Goal: Task Accomplishment & Management: Use online tool/utility

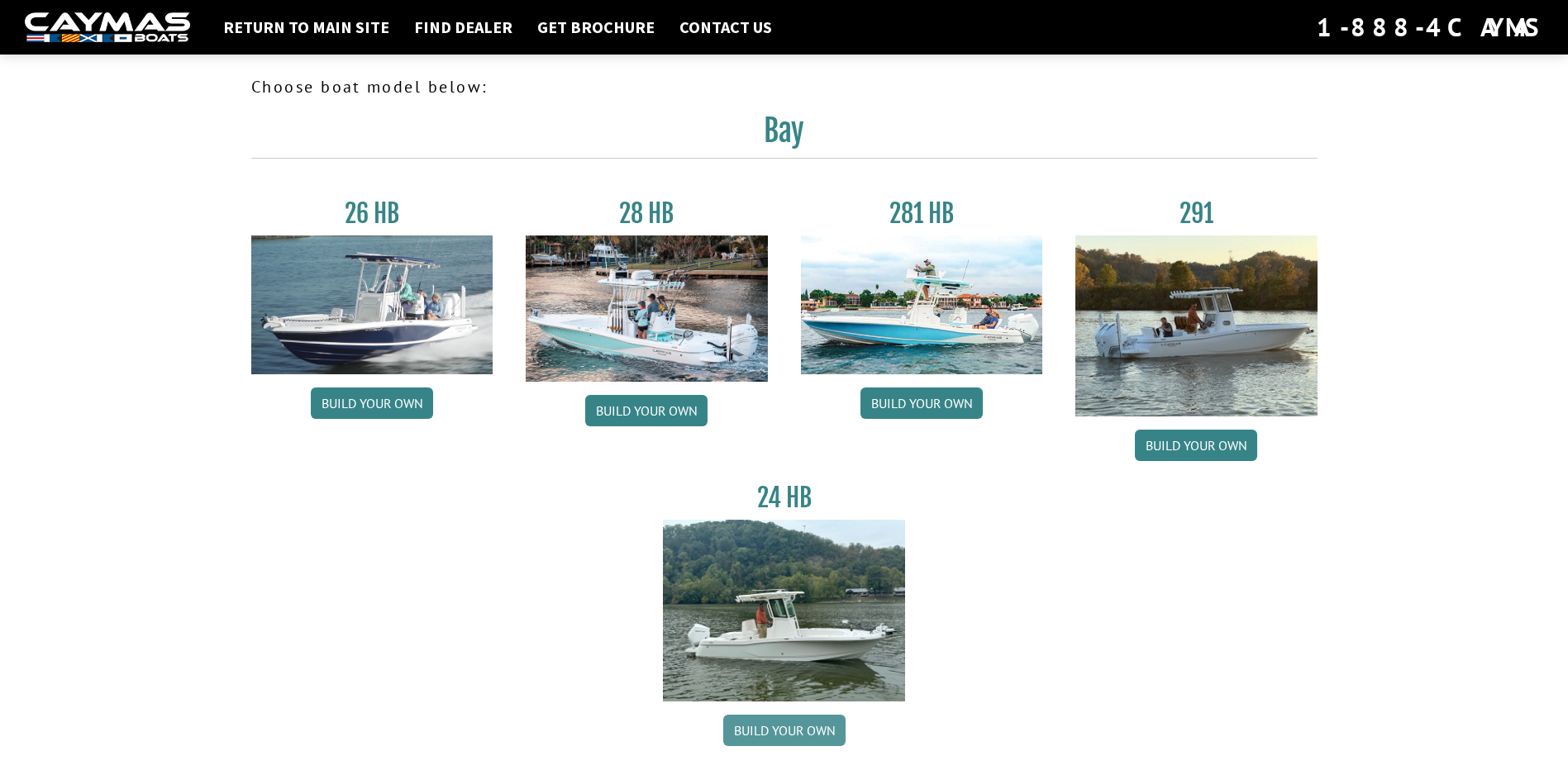
click at [798, 721] on link "Build your own" at bounding box center [784, 730] width 122 height 32
click at [293, 34] on link "Return to main site" at bounding box center [306, 27] width 182 height 22
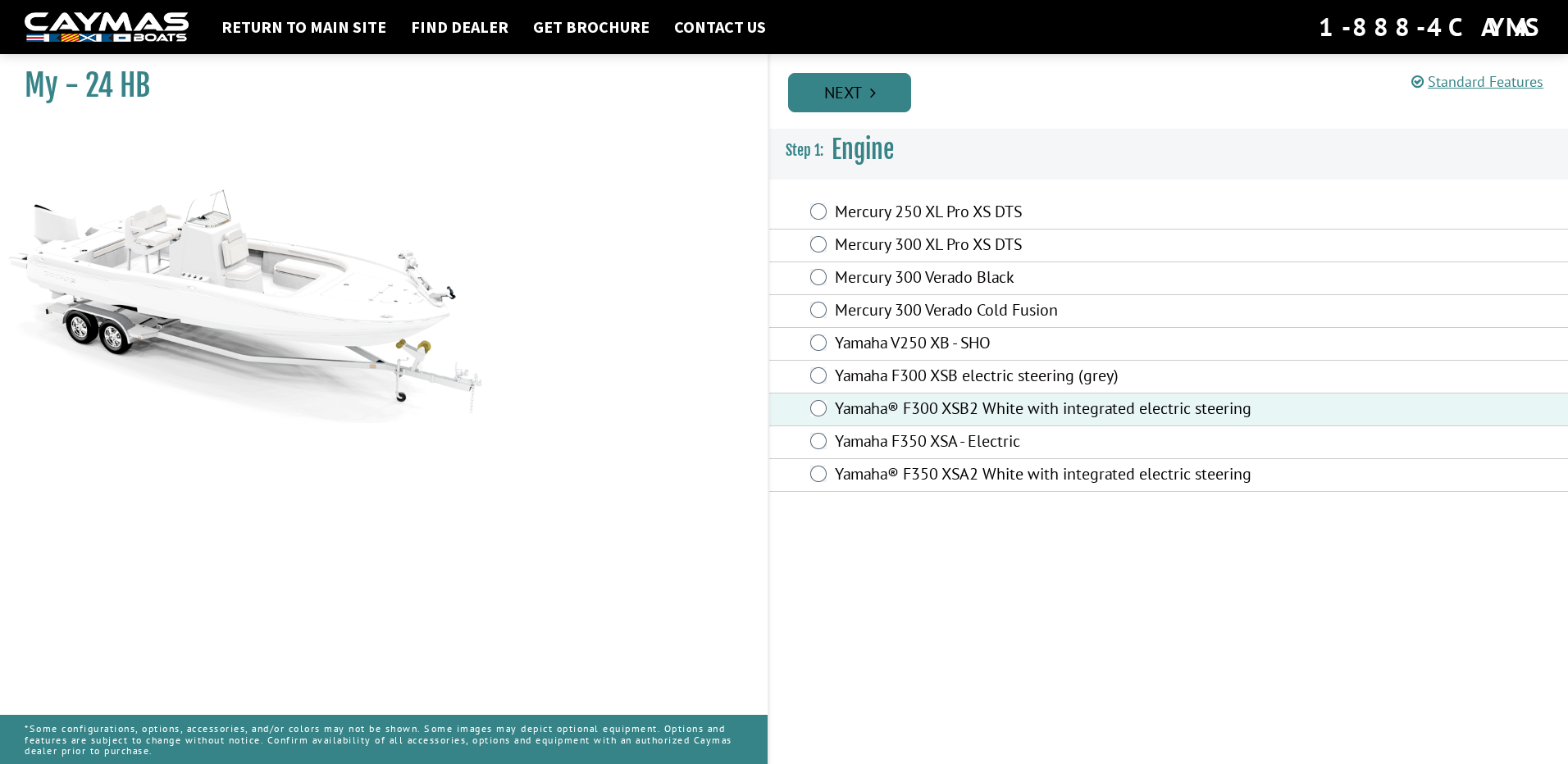
click at [843, 79] on link "Next" at bounding box center [849, 92] width 123 height 39
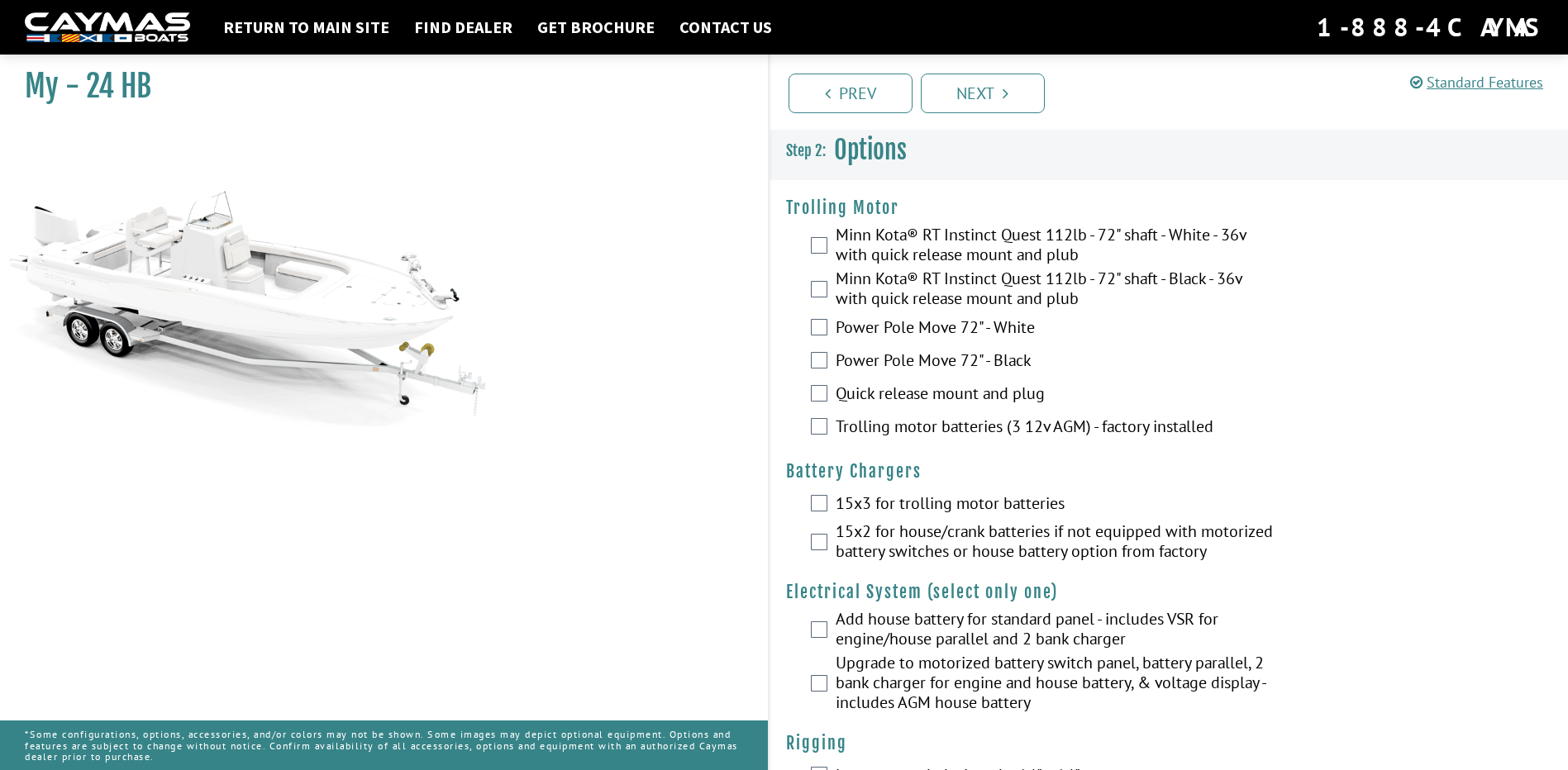
click at [835, 285] on label "Minn Kota® RT Instinct Quest 112lb - 72" shaft - Black - 36v with quick release…" at bounding box center [1054, 291] width 440 height 44
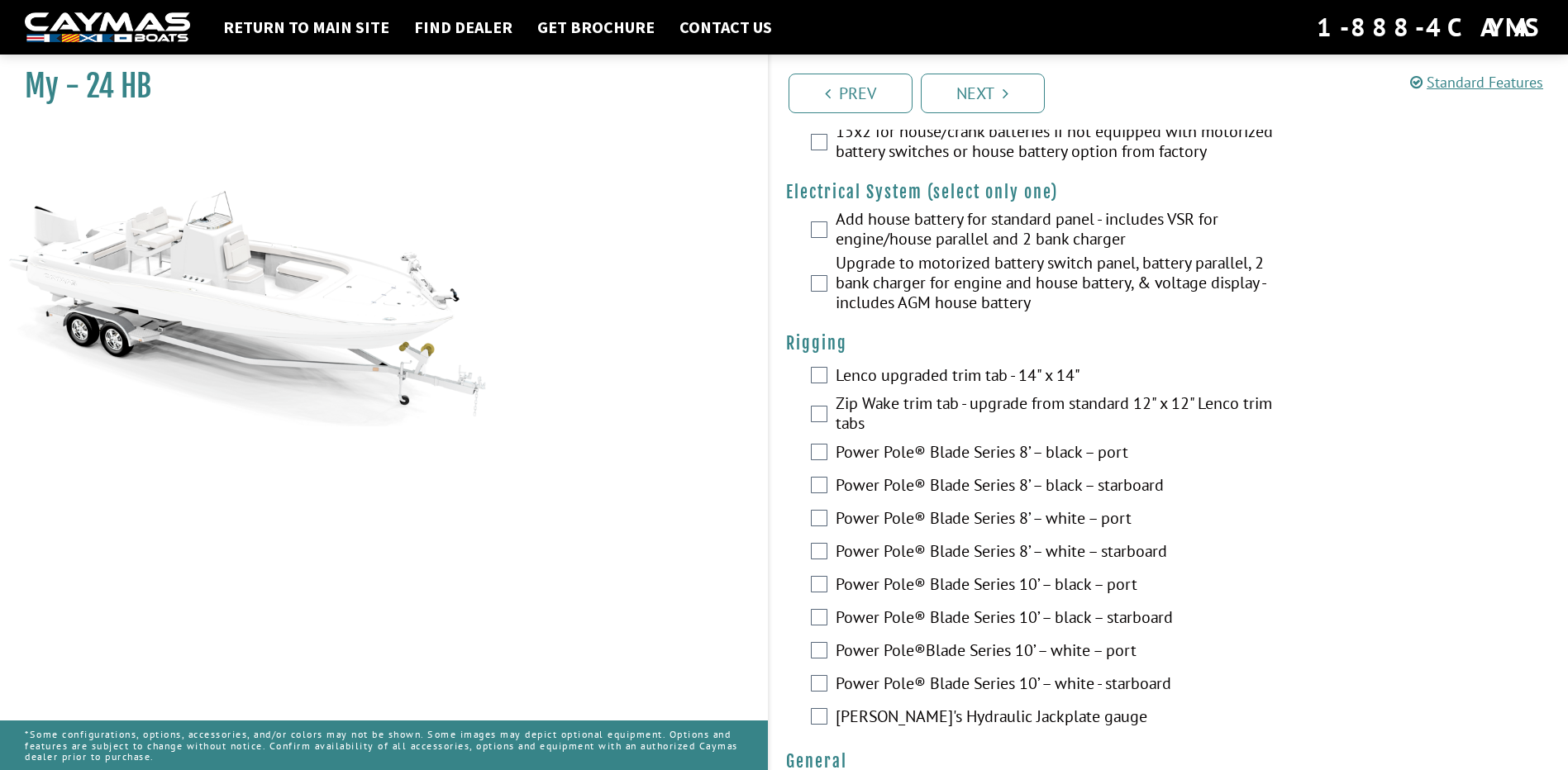
scroll to position [496, 0]
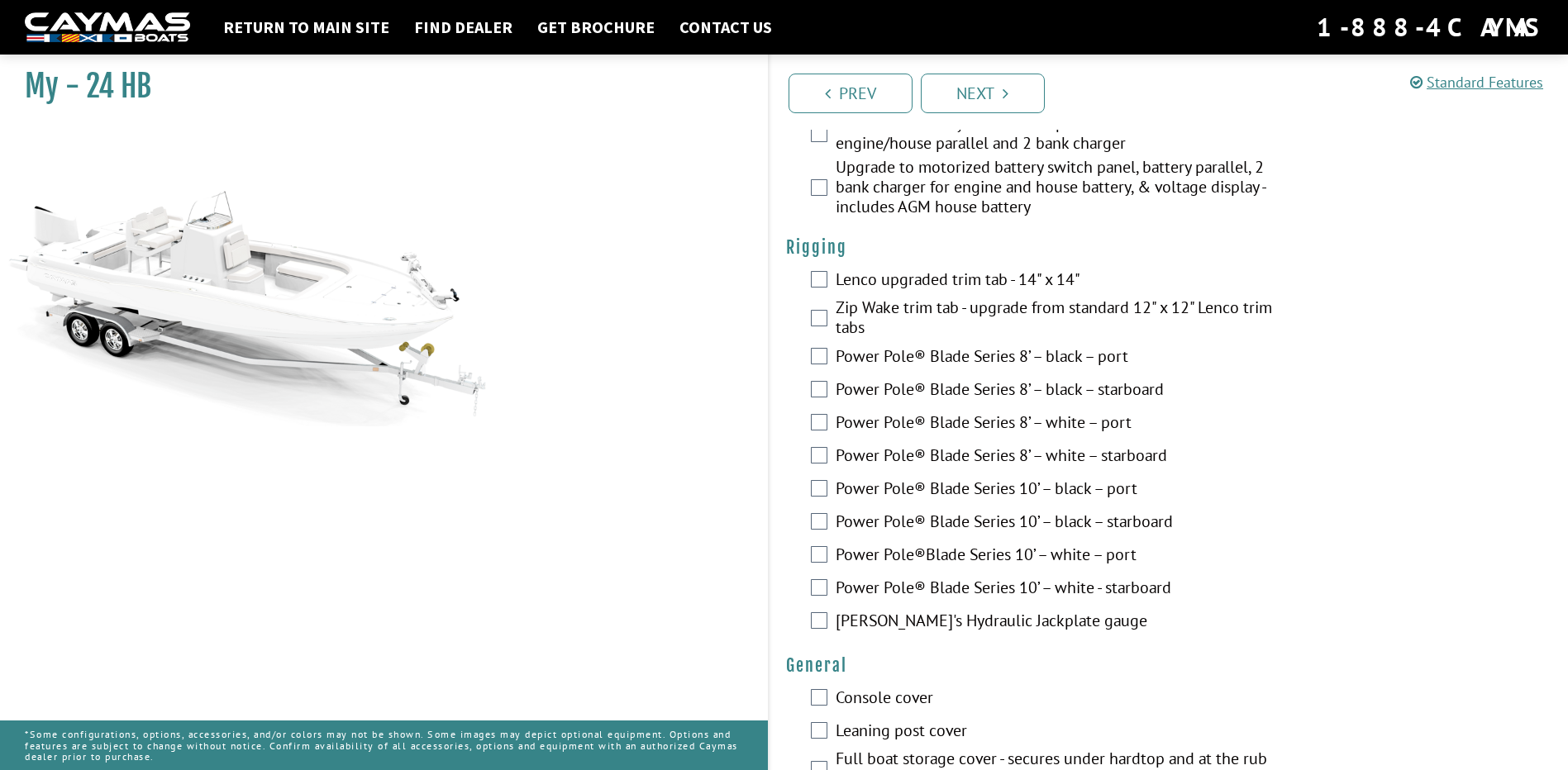
click at [898, 578] on label "Power Pole® Blade Series 10’ – white - starboard" at bounding box center [1054, 589] width 440 height 24
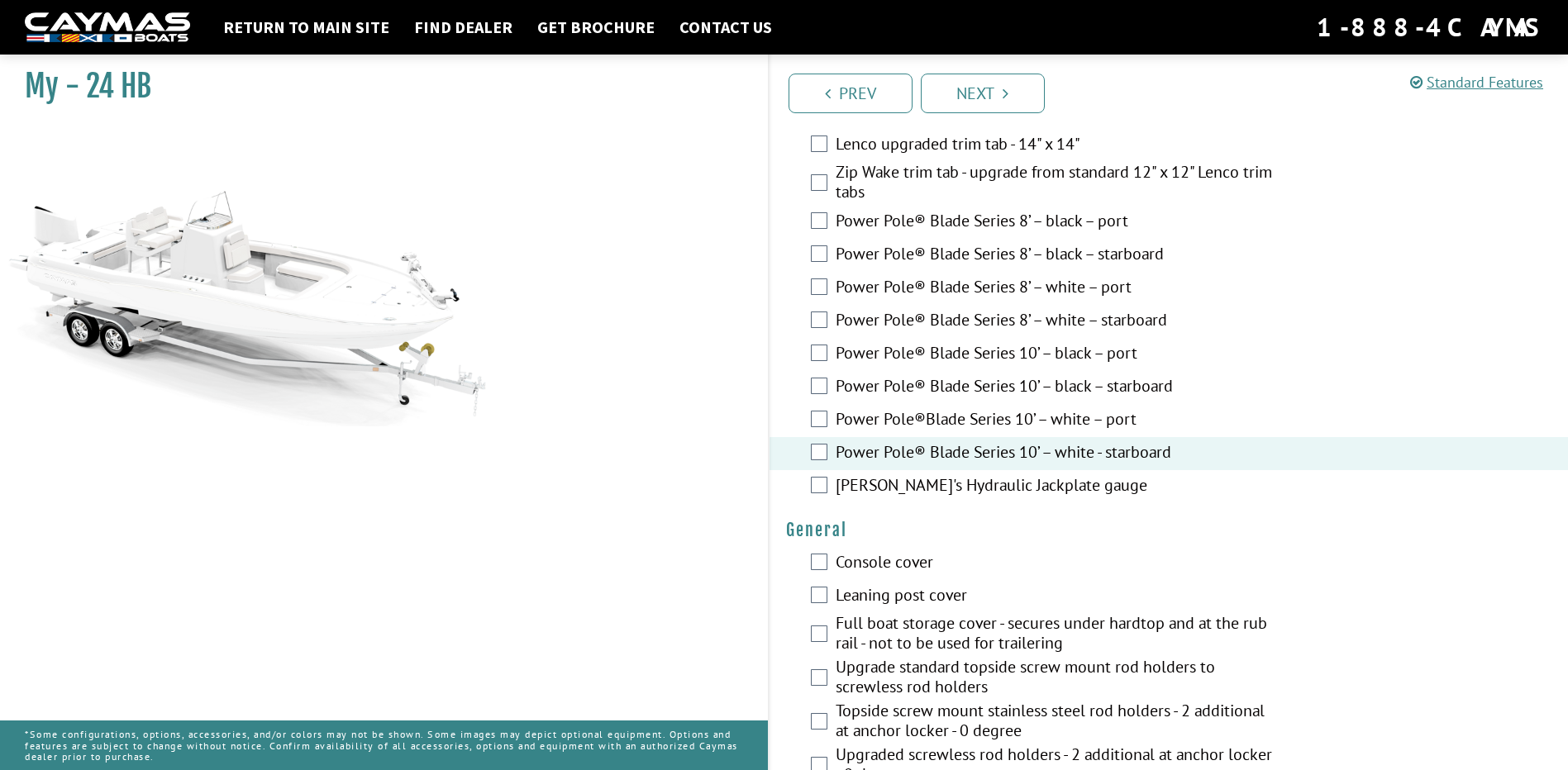
scroll to position [661, 0]
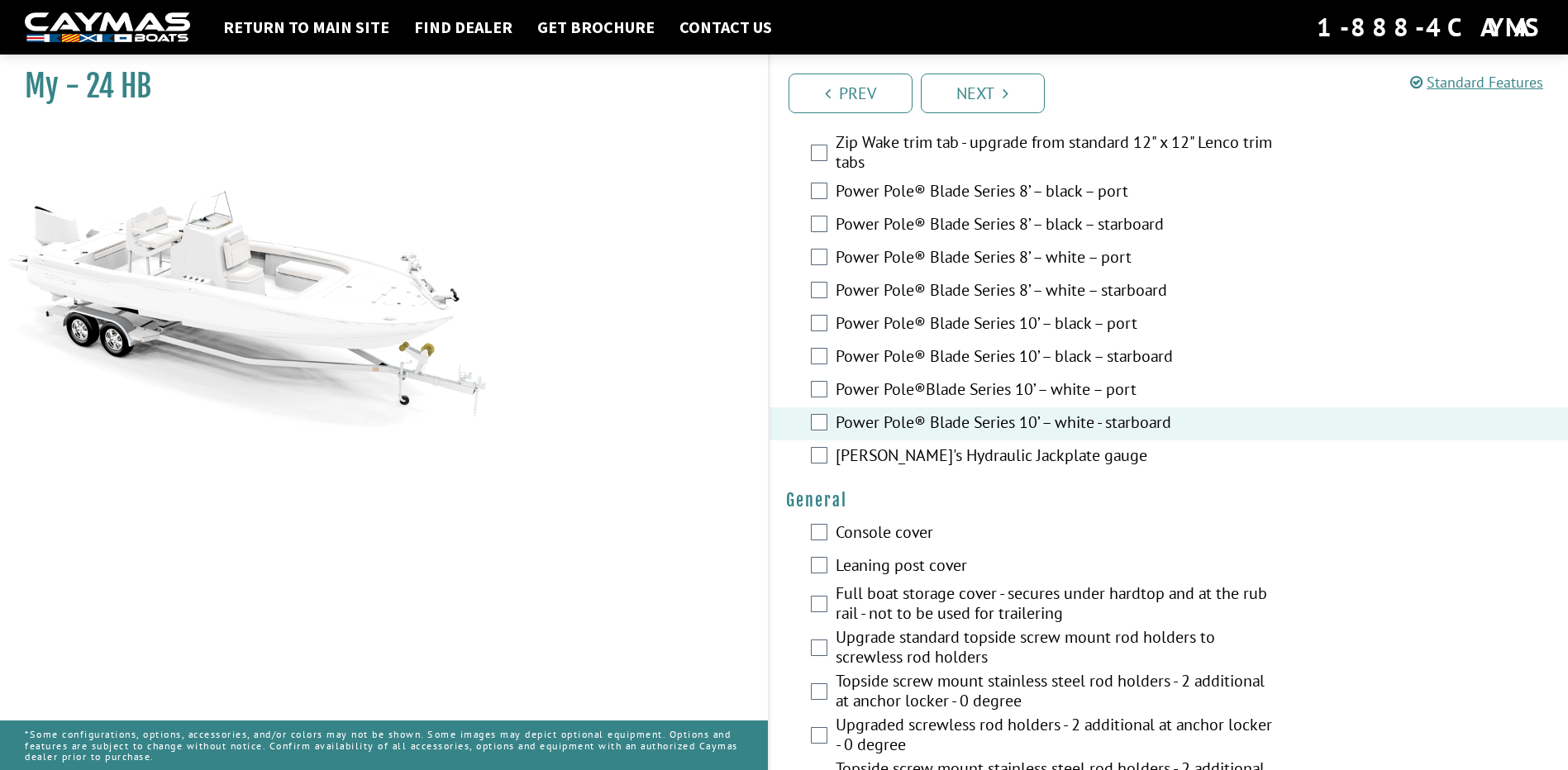
click at [903, 543] on label "Console cover" at bounding box center [1054, 534] width 440 height 24
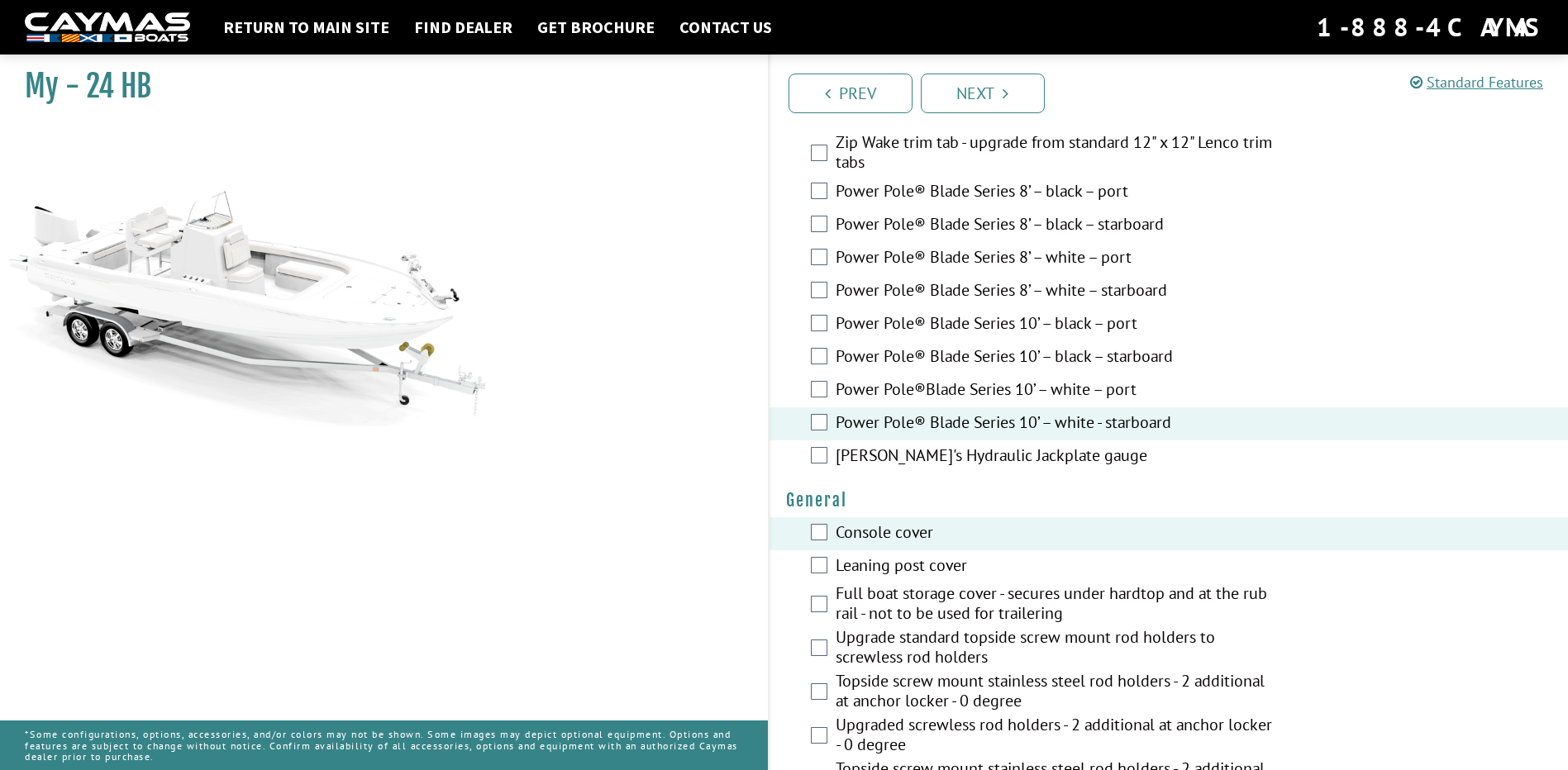
click at [914, 566] on label "Leaning post cover" at bounding box center [1054, 567] width 440 height 24
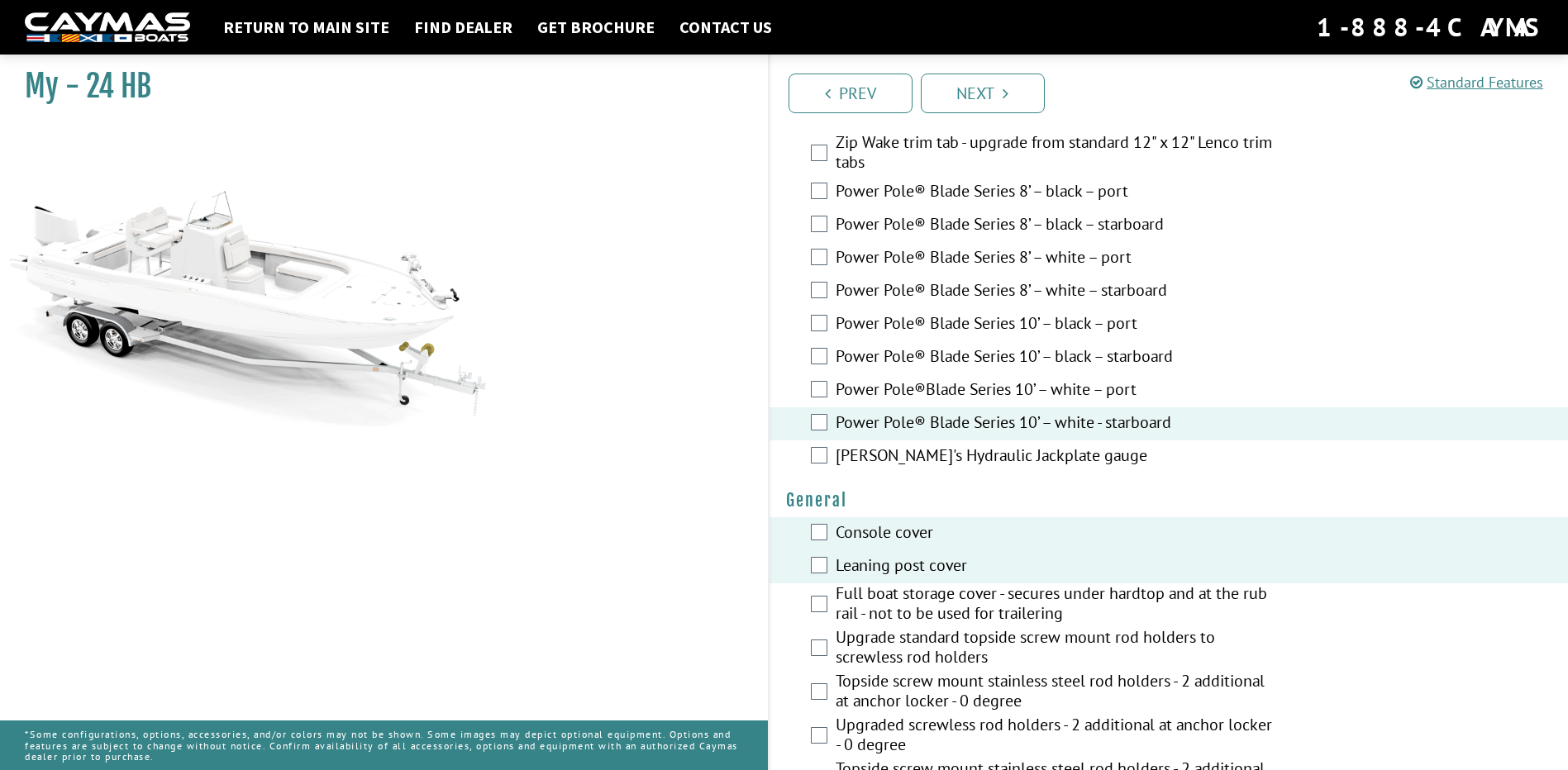
click at [903, 540] on label "Console cover" at bounding box center [1054, 534] width 440 height 24
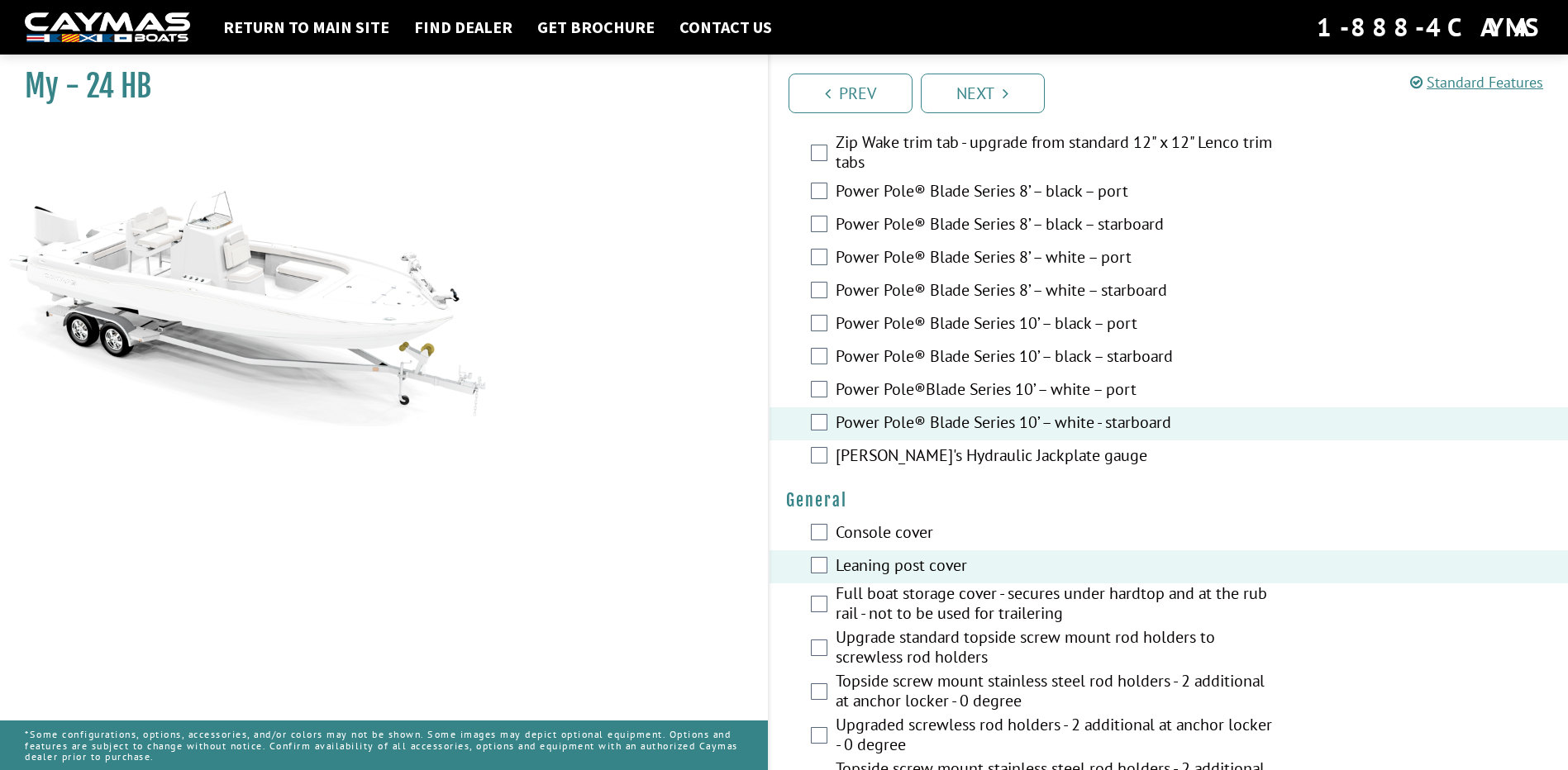
click at [901, 518] on div "Console cover" at bounding box center [1168, 533] width 799 height 33
click at [905, 533] on label "Console cover" at bounding box center [1054, 534] width 440 height 24
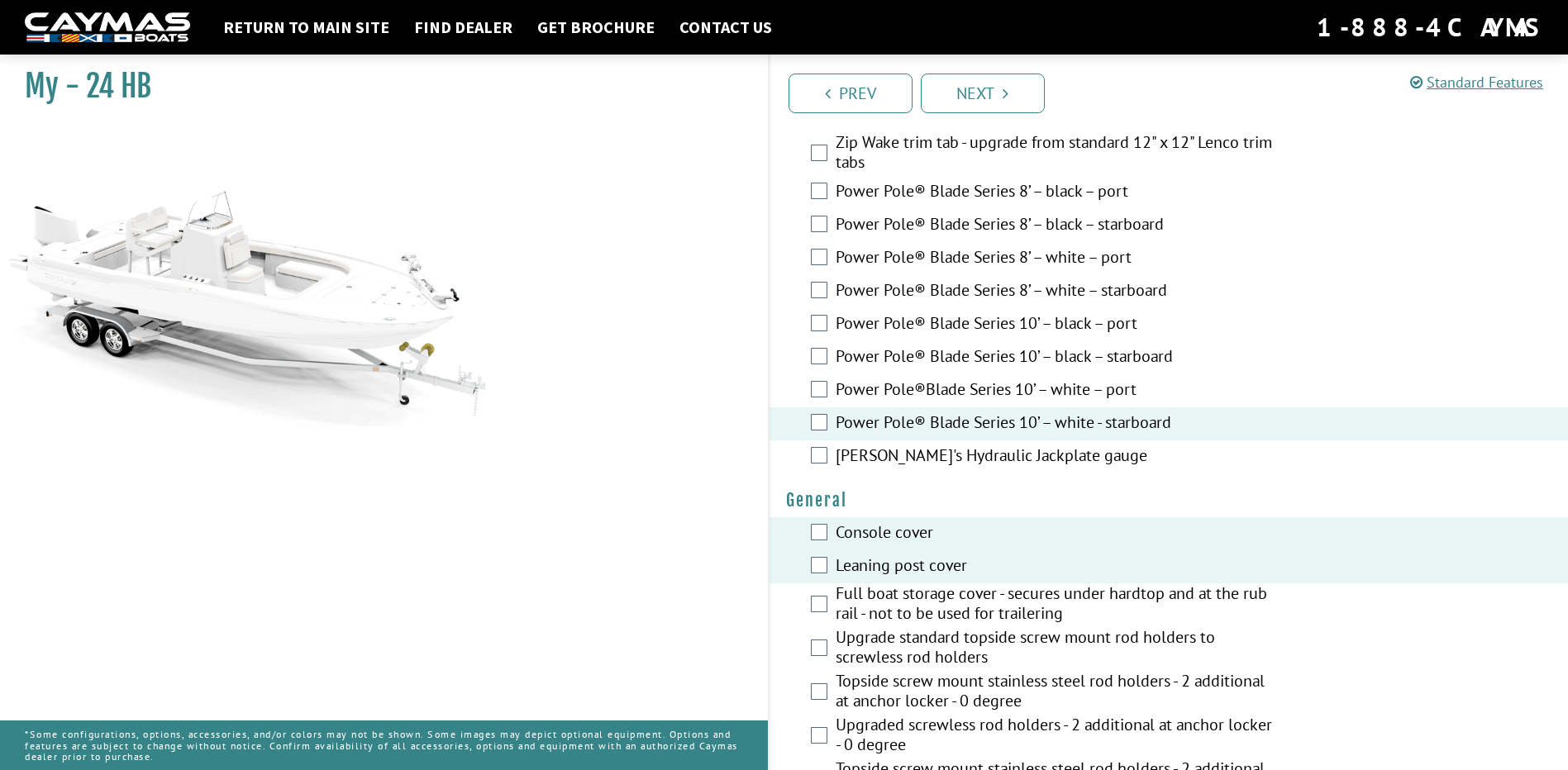
click at [911, 570] on label "Leaning post cover" at bounding box center [1054, 567] width 440 height 24
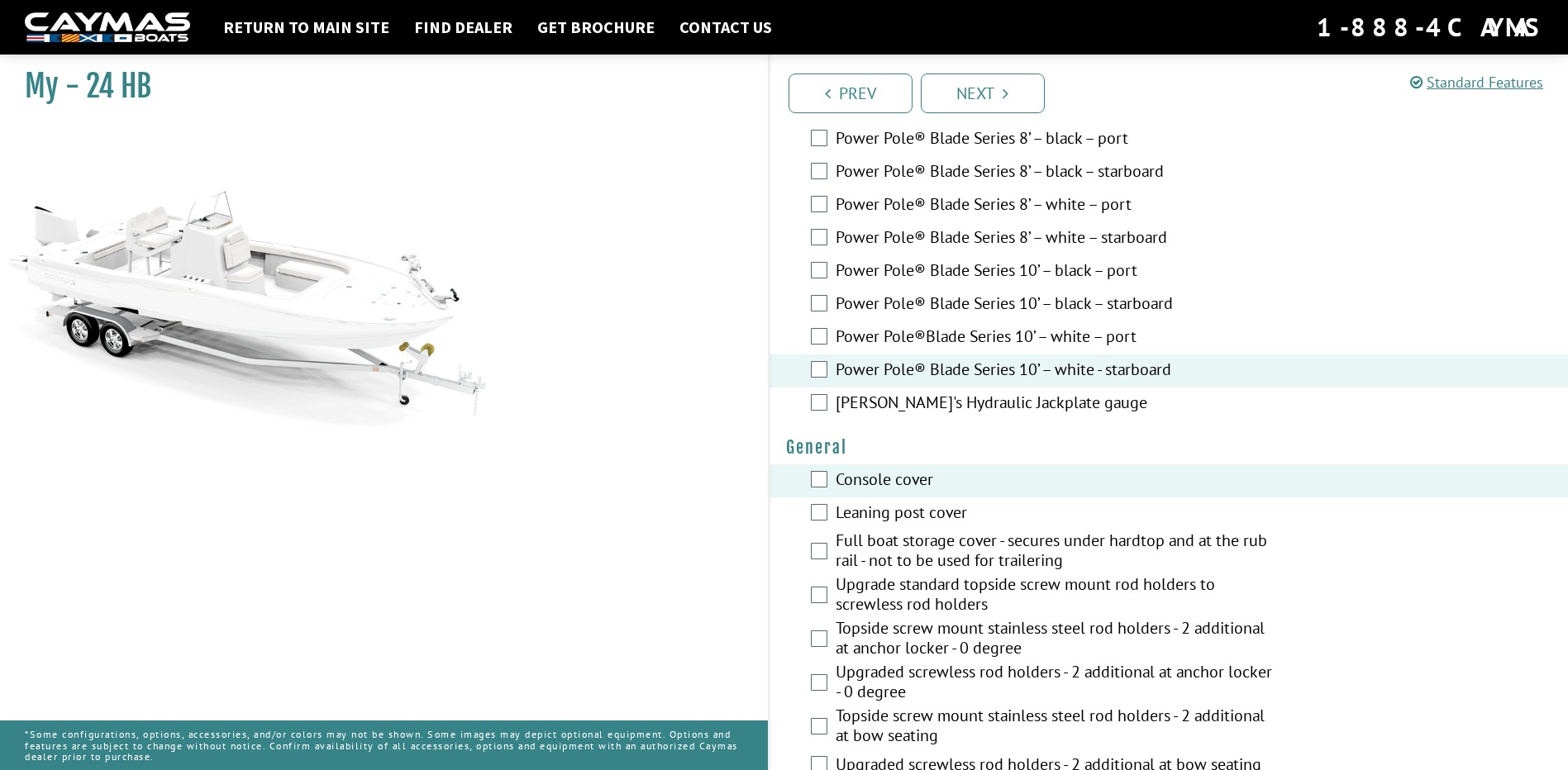
scroll to position [744, 0]
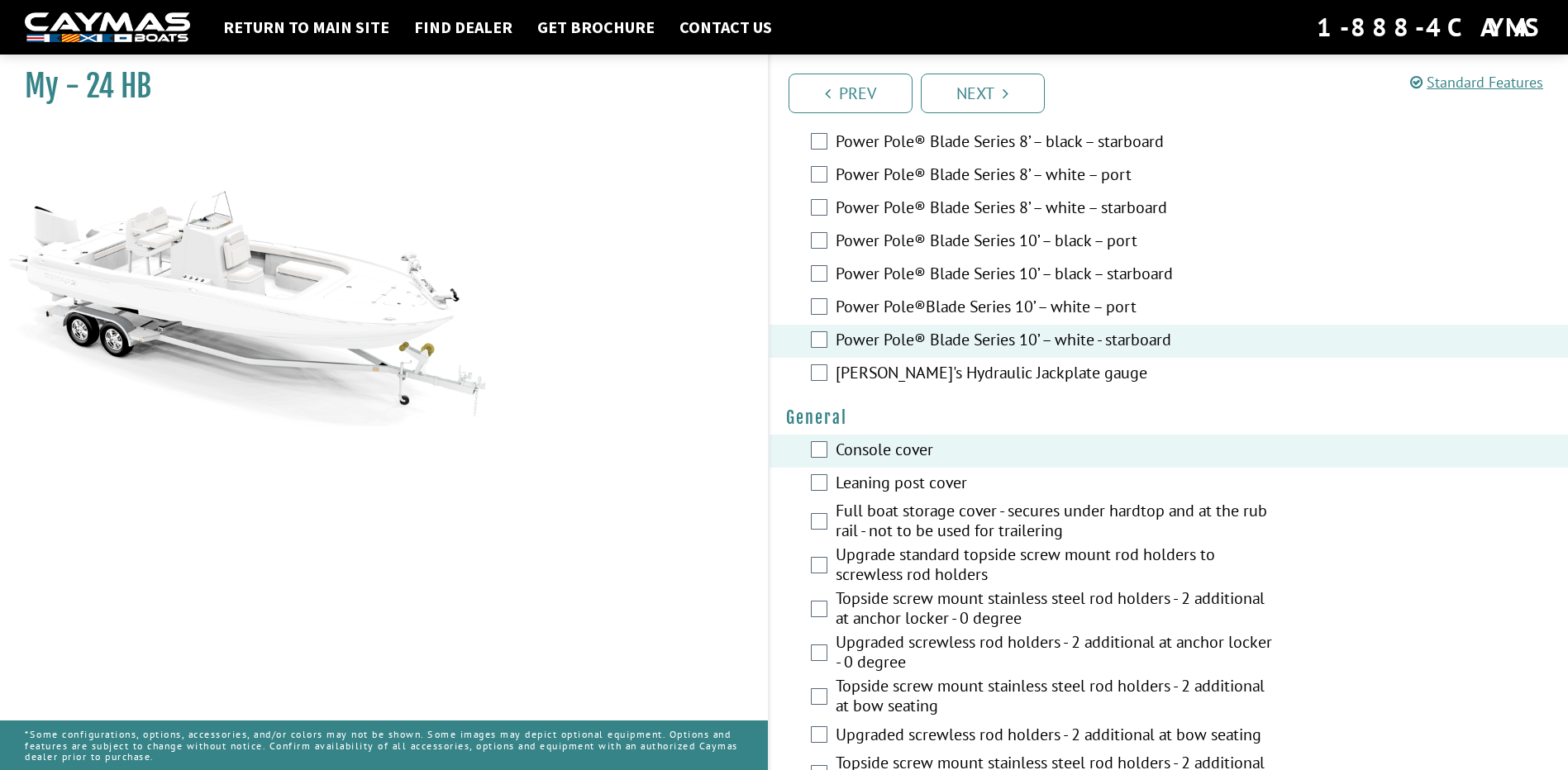
click at [912, 533] on label "Full boat storage cover - secures under hardtop and at the rub rail - not to be…" at bounding box center [1054, 523] width 440 height 44
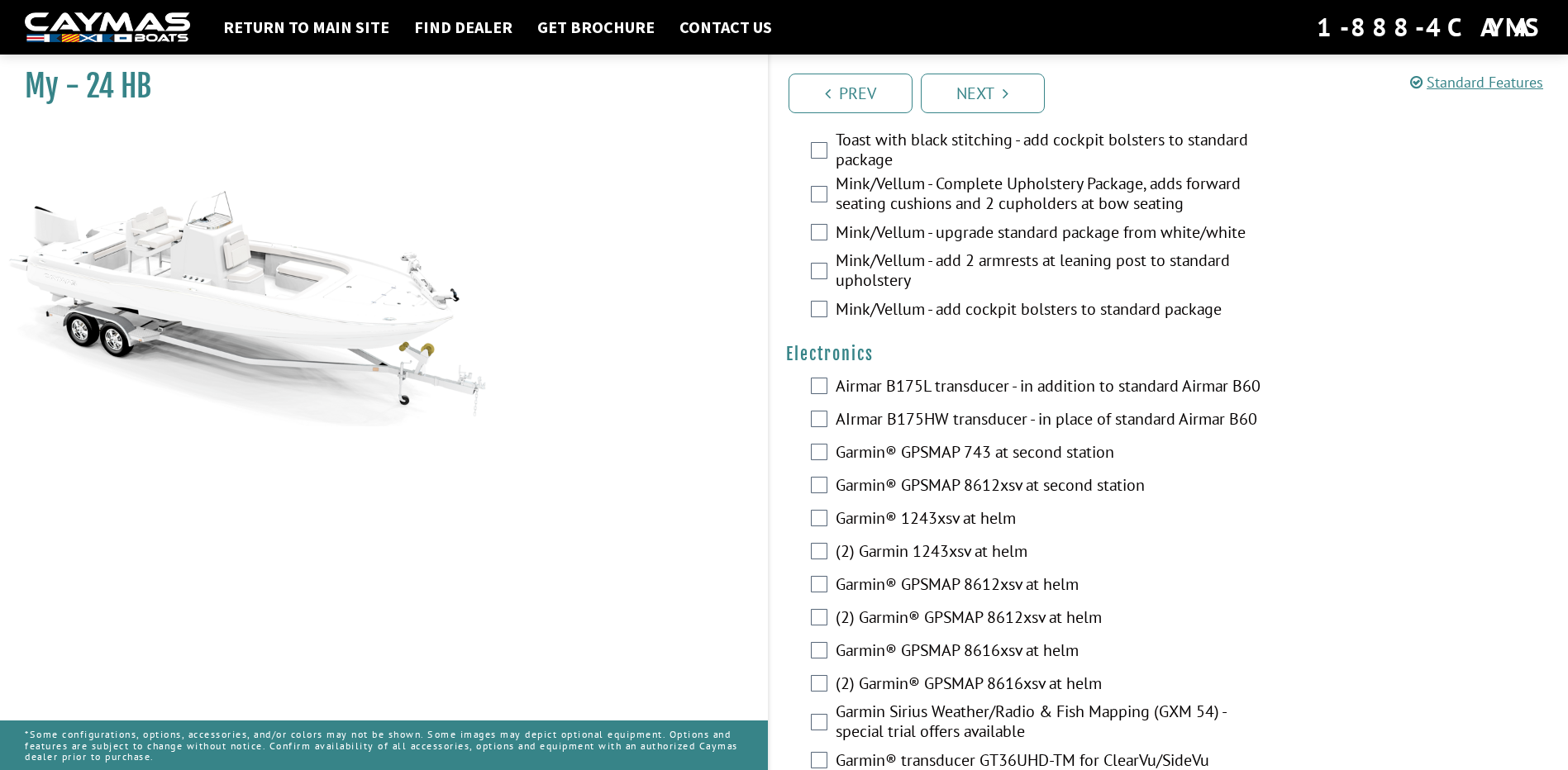
scroll to position [3223, 0]
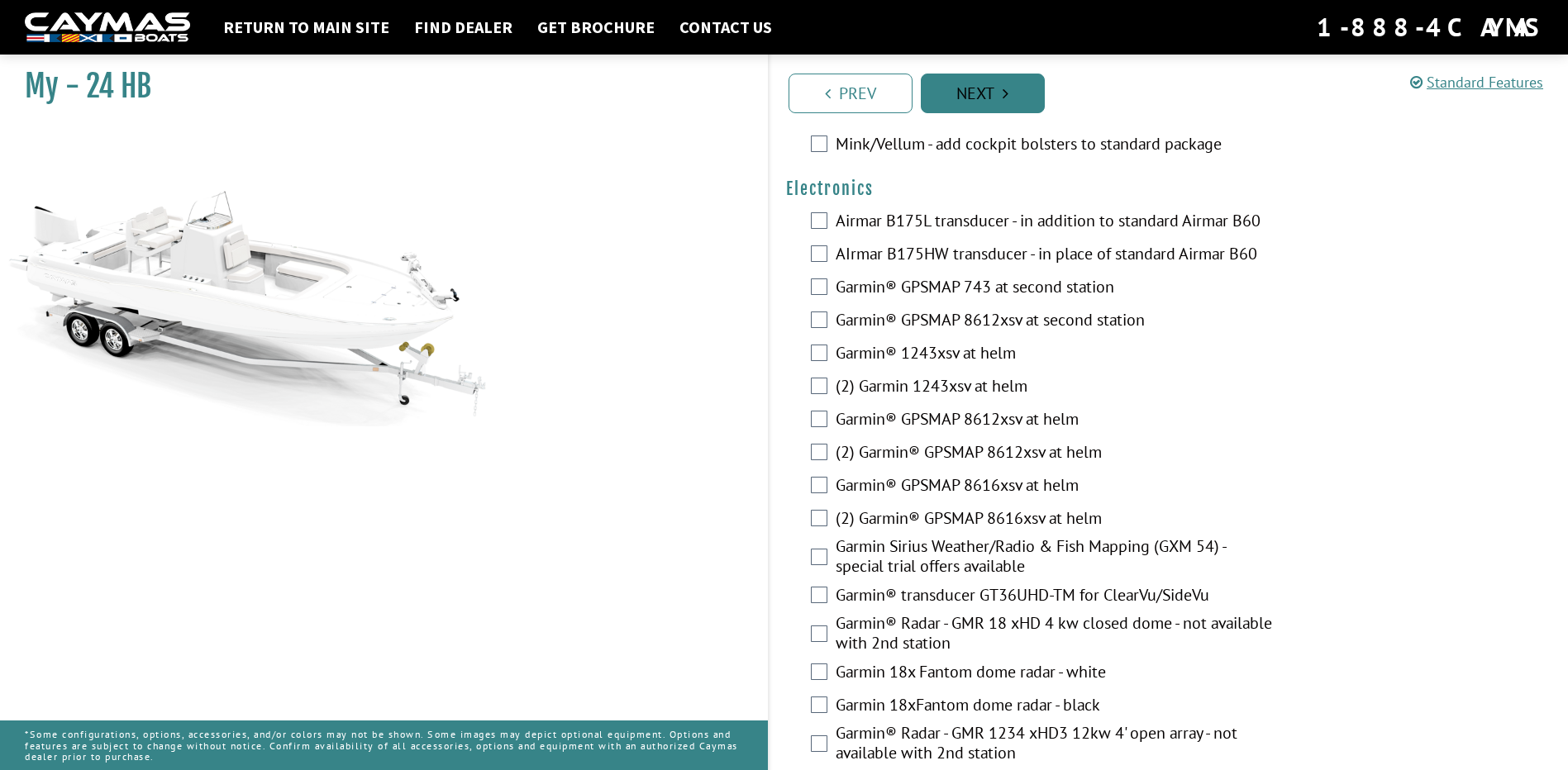
click at [991, 82] on link "Next" at bounding box center [982, 93] width 124 height 40
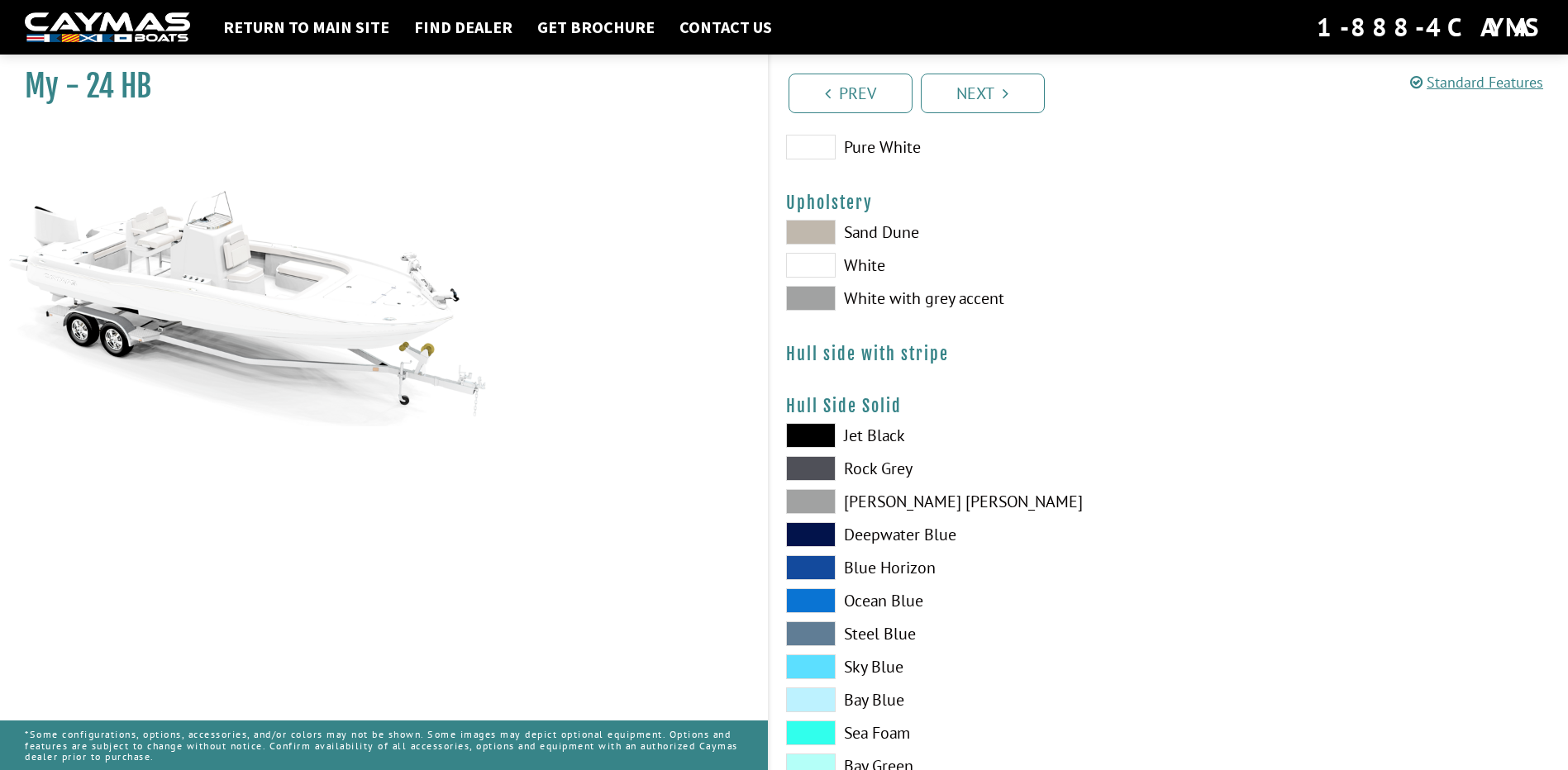
scroll to position [0, 0]
